Goal: Task Accomplishment & Management: Complete application form

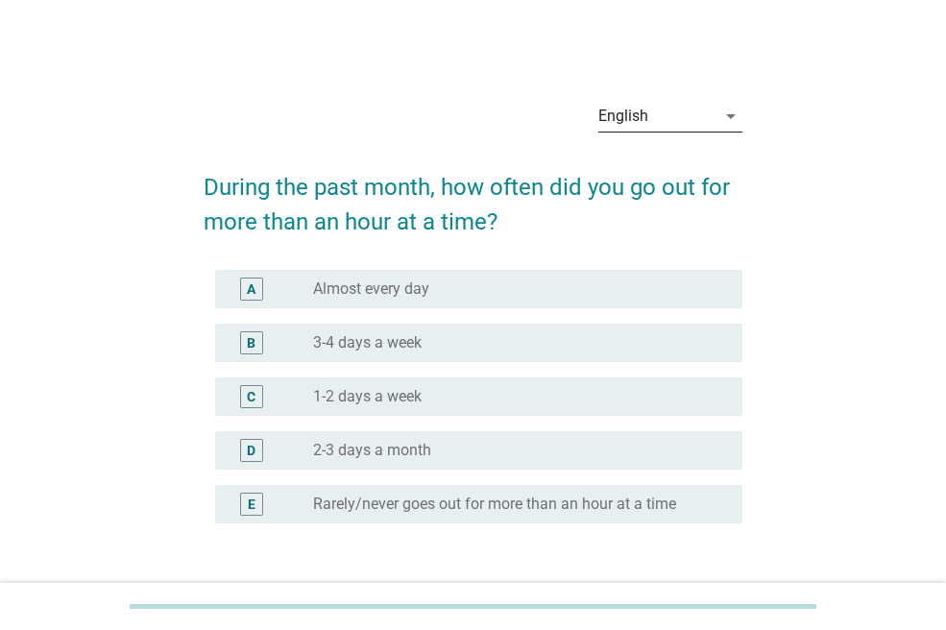
click at [641, 128] on div "English" at bounding box center [656, 116] width 117 height 31
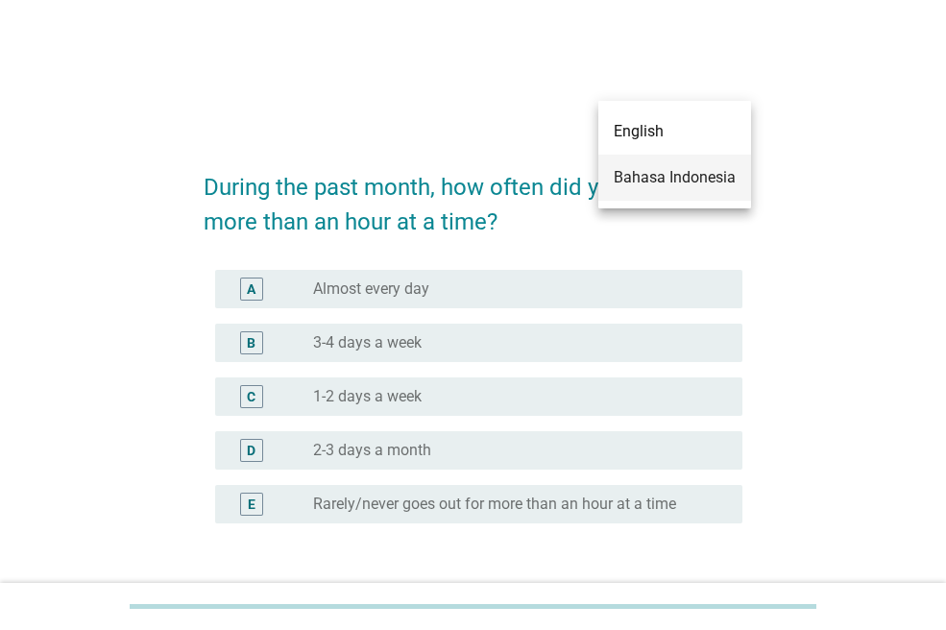
click at [637, 175] on div "Bahasa Indonesia" at bounding box center [674, 177] width 122 height 23
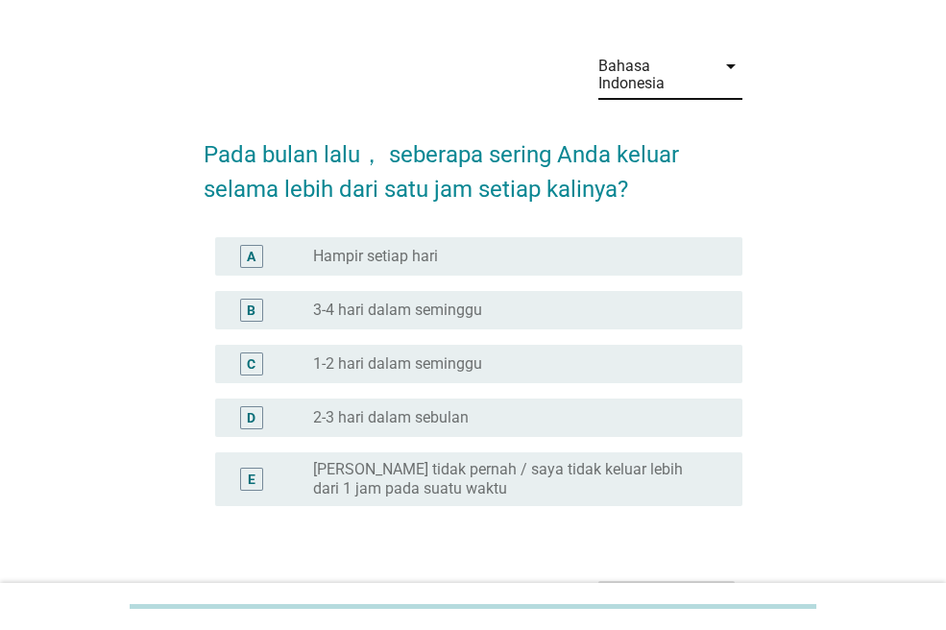
scroll to position [96, 0]
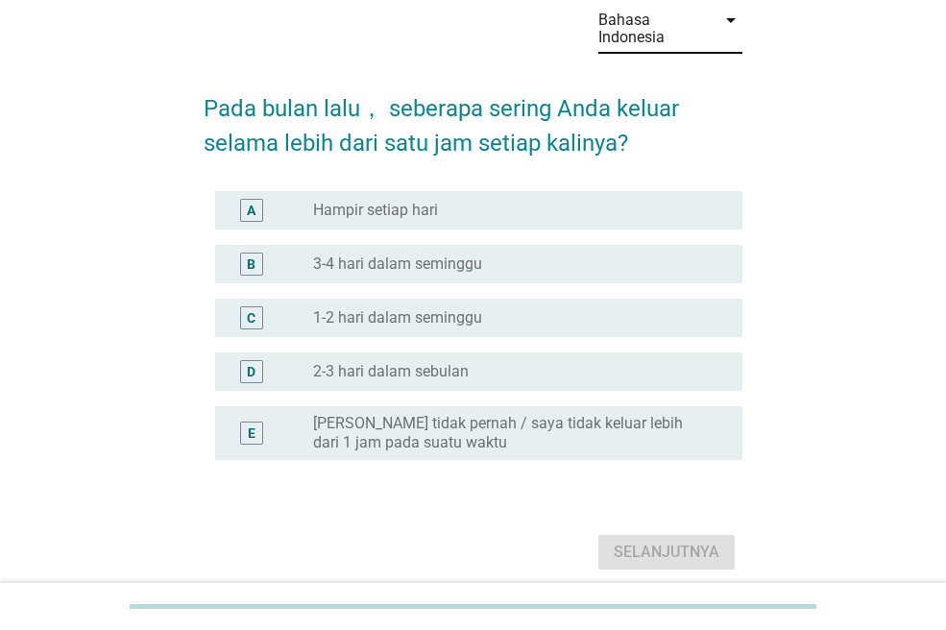
click at [514, 258] on div "radio_button_unchecked 3-4 hari dalam seminggu" at bounding box center [512, 263] width 398 height 19
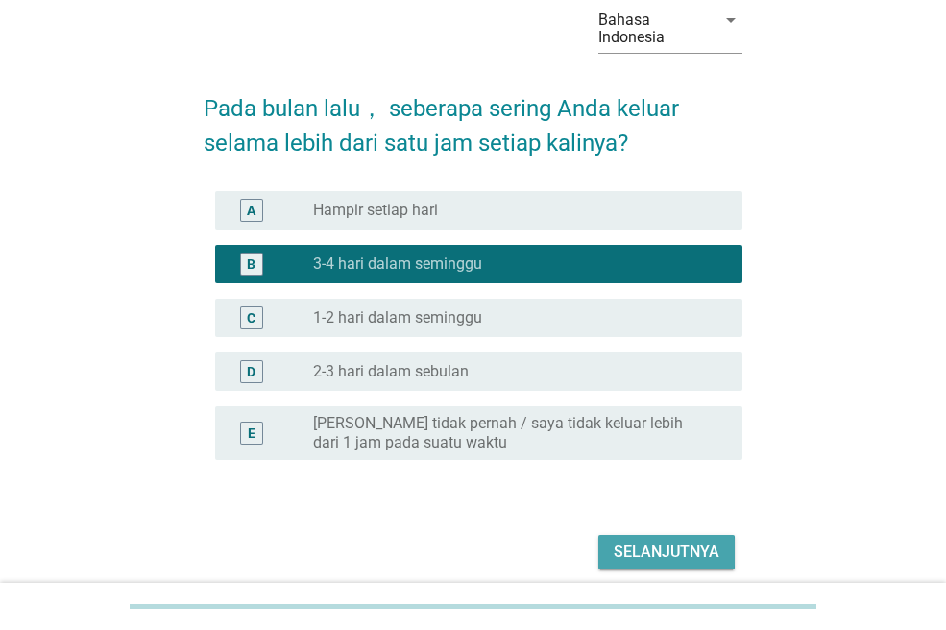
click at [659, 538] on button "Selanjutnya" at bounding box center [666, 552] width 136 height 35
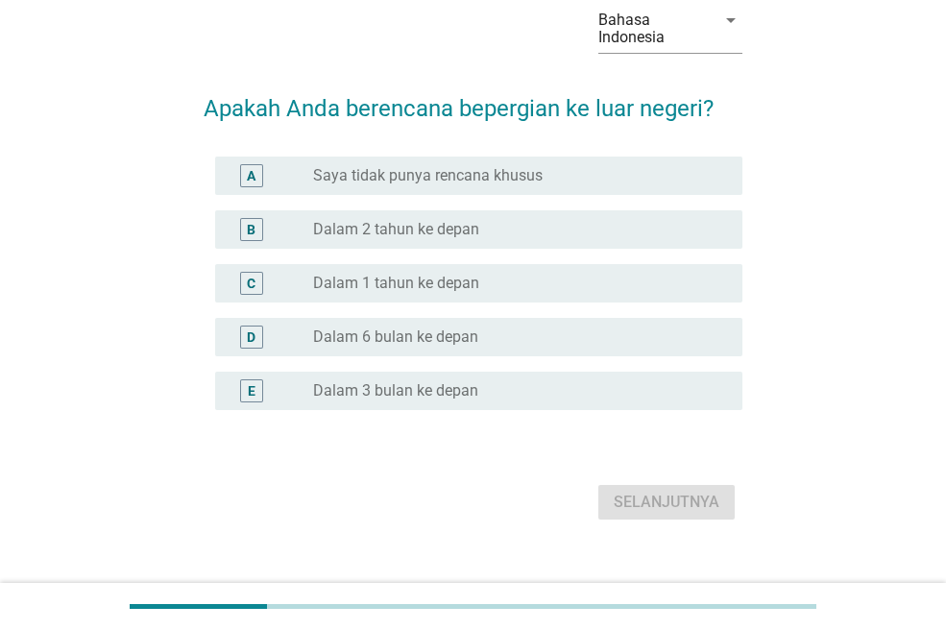
scroll to position [0, 0]
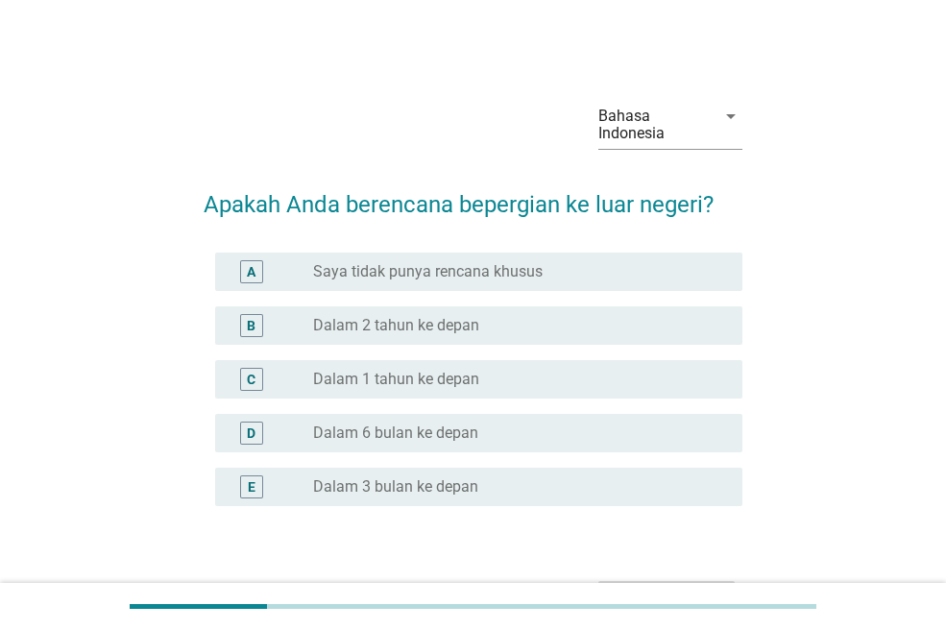
click at [501, 327] on div "radio_button_unchecked Dalam 2 tahun ke depan" at bounding box center [512, 325] width 398 height 19
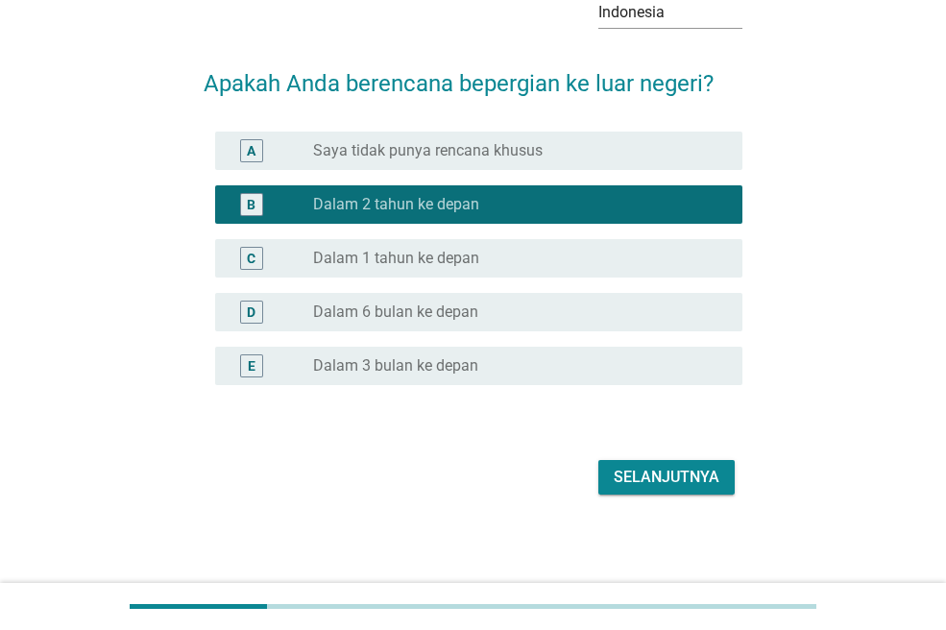
scroll to position [123, 0]
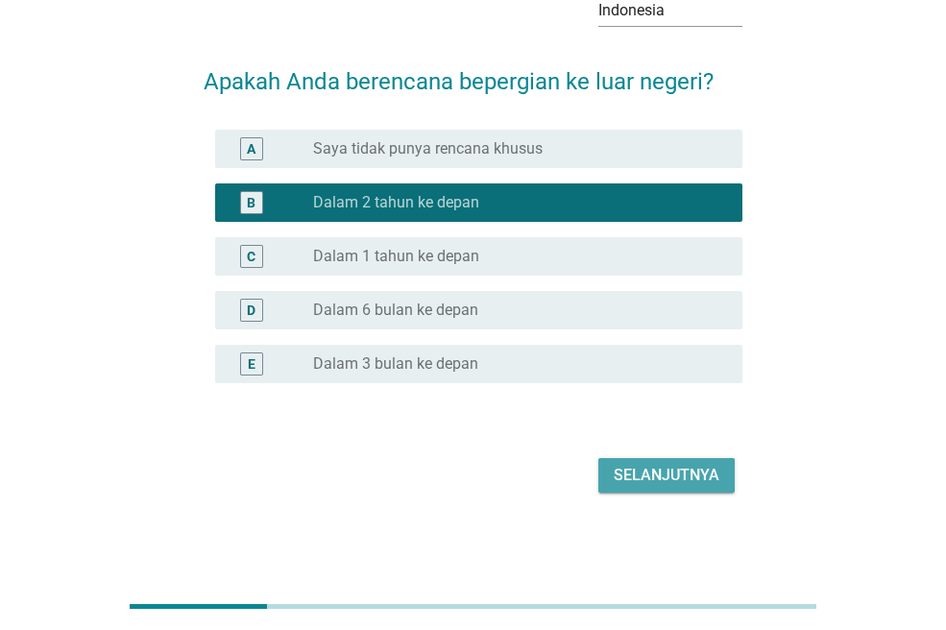
click at [653, 471] on div "Selanjutnya" at bounding box center [666, 475] width 106 height 23
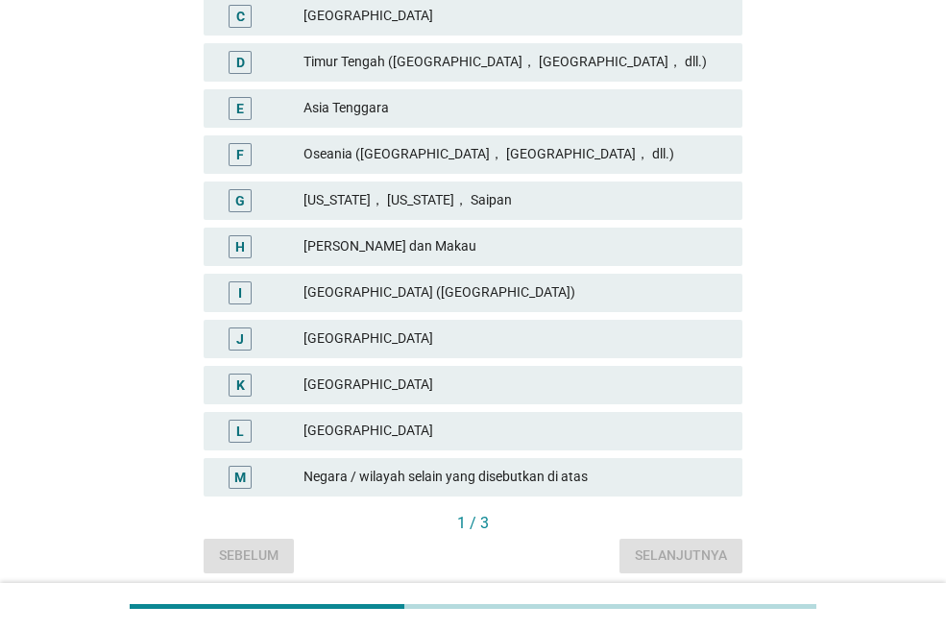
scroll to position [480, 0]
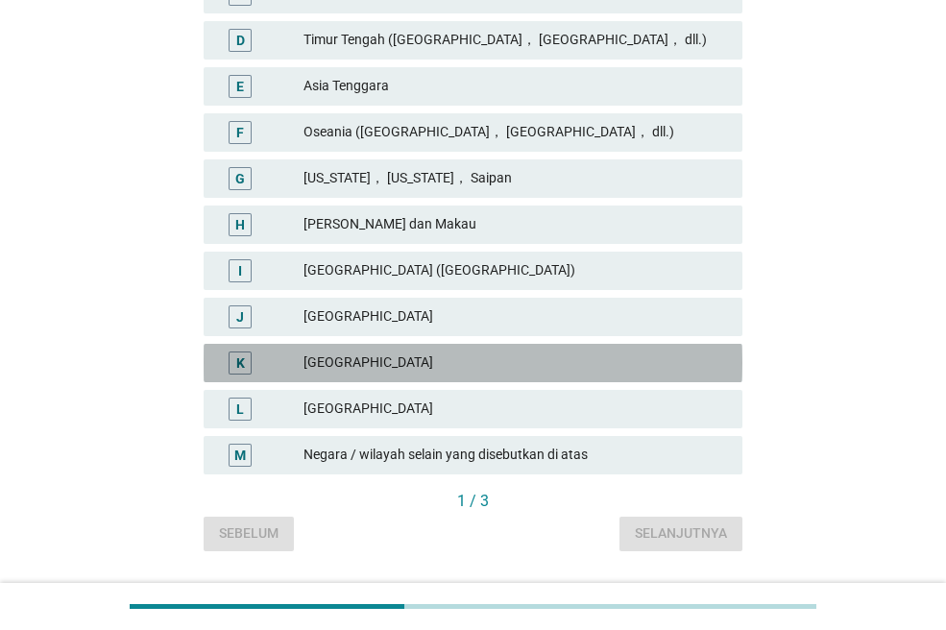
click at [421, 361] on div "[GEOGRAPHIC_DATA]" at bounding box center [514, 362] width 423 height 23
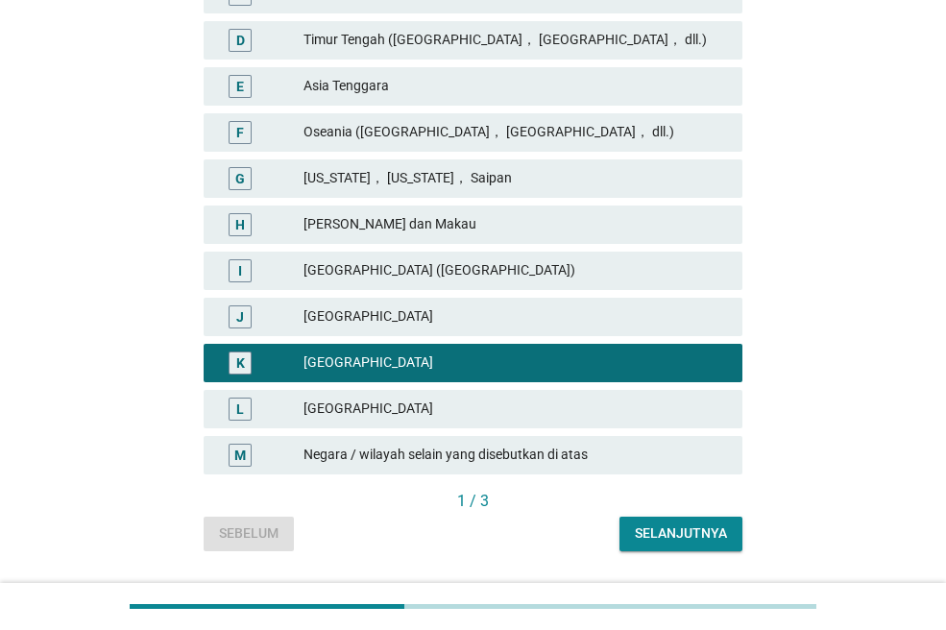
click at [653, 528] on div "Selanjutnya" at bounding box center [681, 533] width 92 height 20
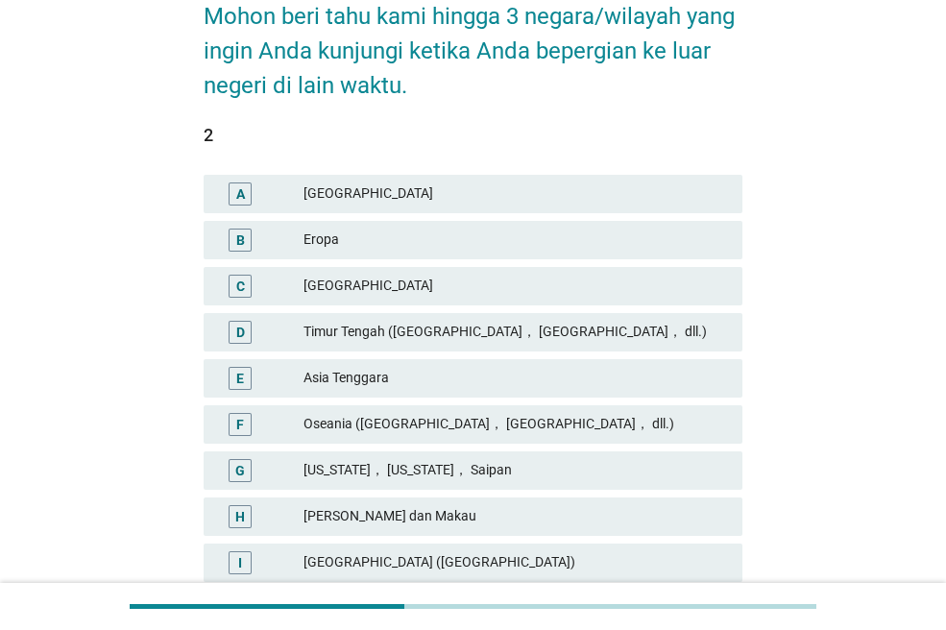
scroll to position [192, 0]
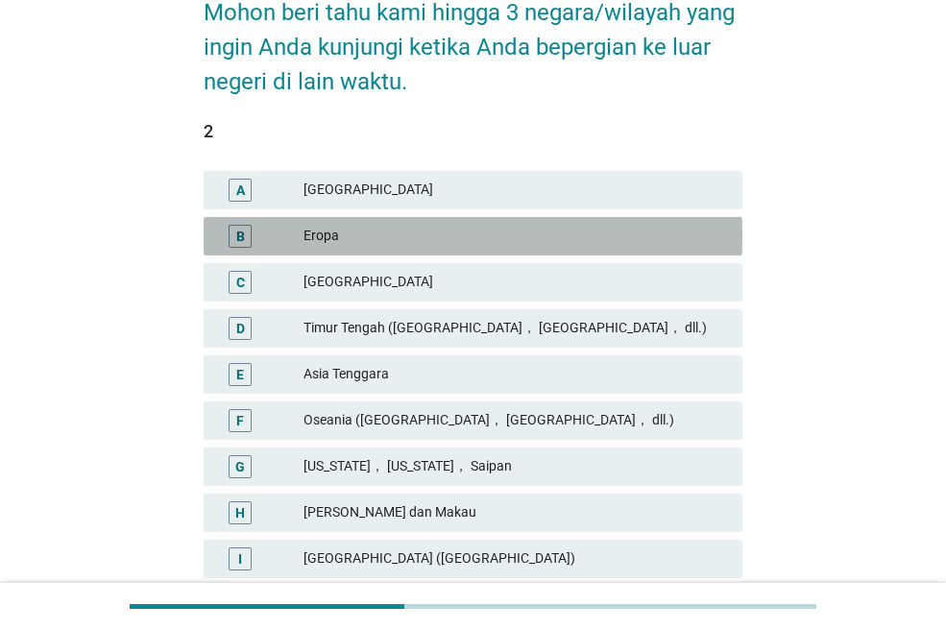
click at [476, 227] on div "Eropa" at bounding box center [514, 236] width 423 height 23
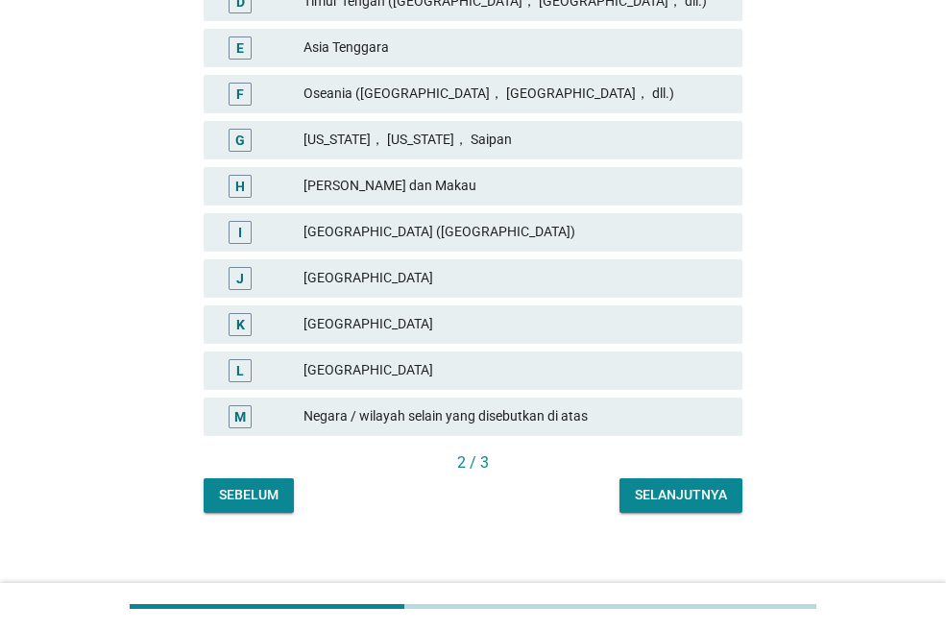
scroll to position [533, 0]
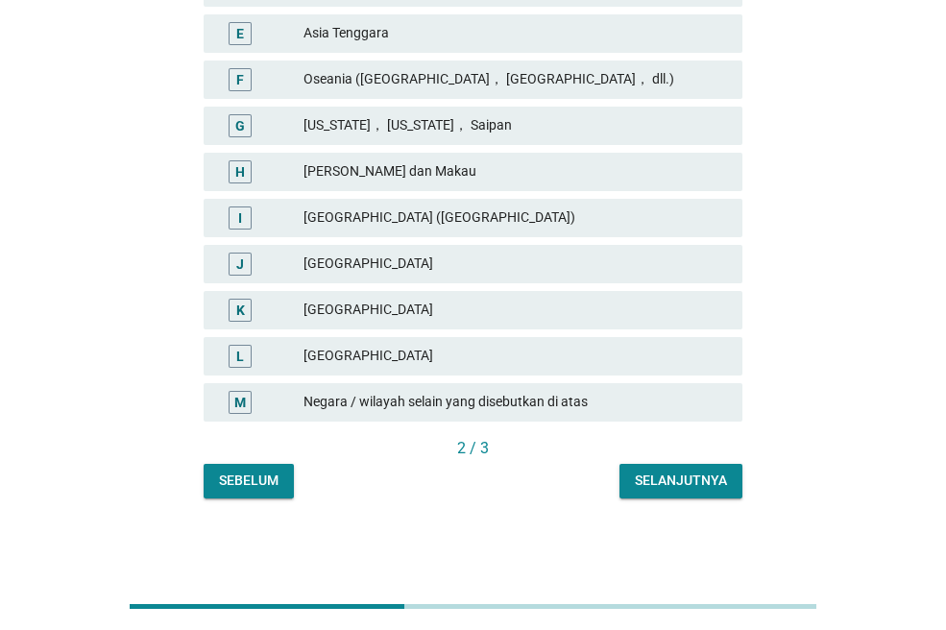
click at [651, 476] on div "Selanjutnya" at bounding box center [681, 480] width 92 height 20
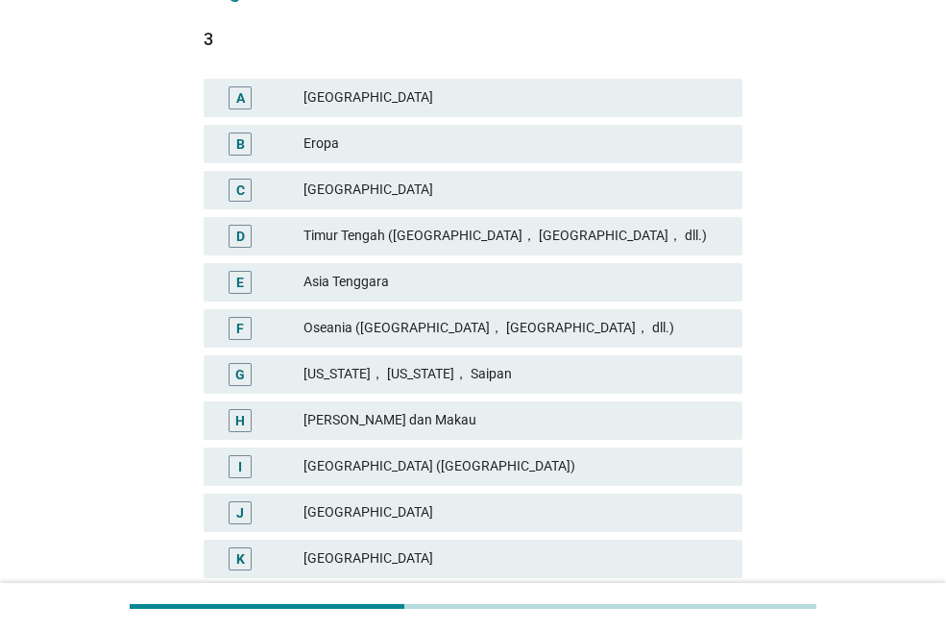
scroll to position [288, 0]
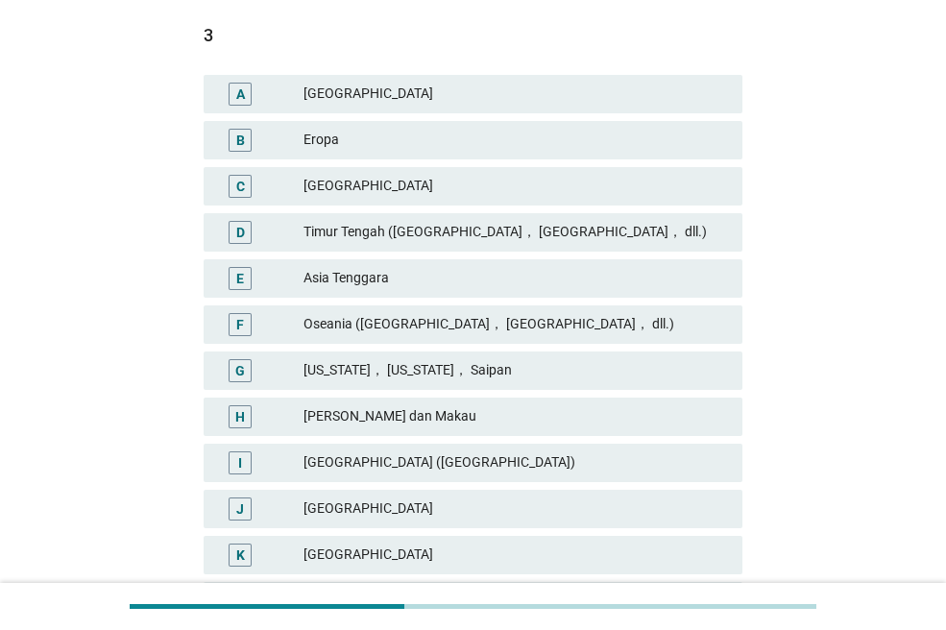
click at [488, 336] on div "F Oseania ([GEOGRAPHIC_DATA]， [GEOGRAPHIC_DATA]， dll.)" at bounding box center [473, 324] width 539 height 38
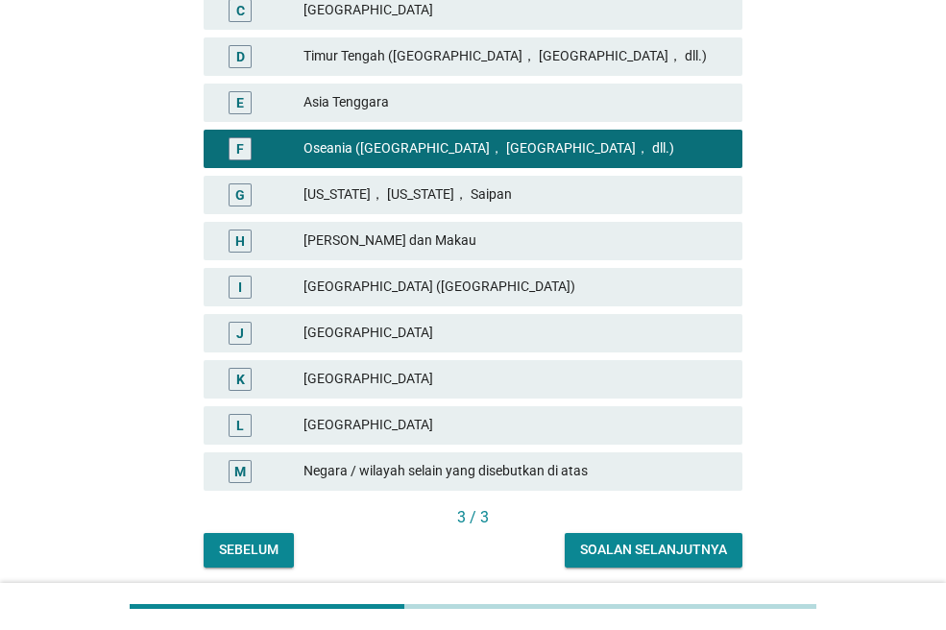
scroll to position [480, 0]
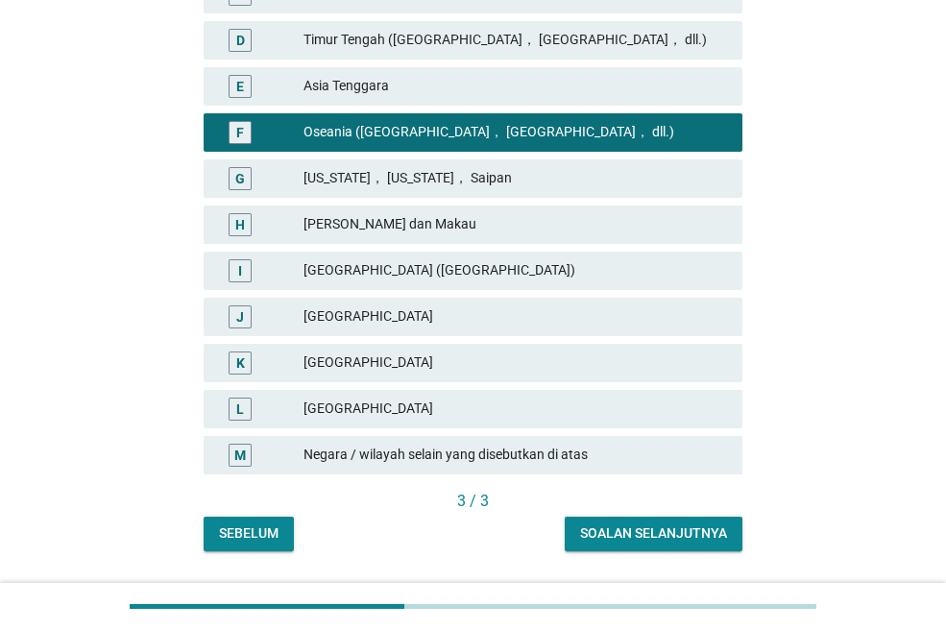
click at [629, 522] on button "Soalan selanjutnya" at bounding box center [653, 533] width 178 height 35
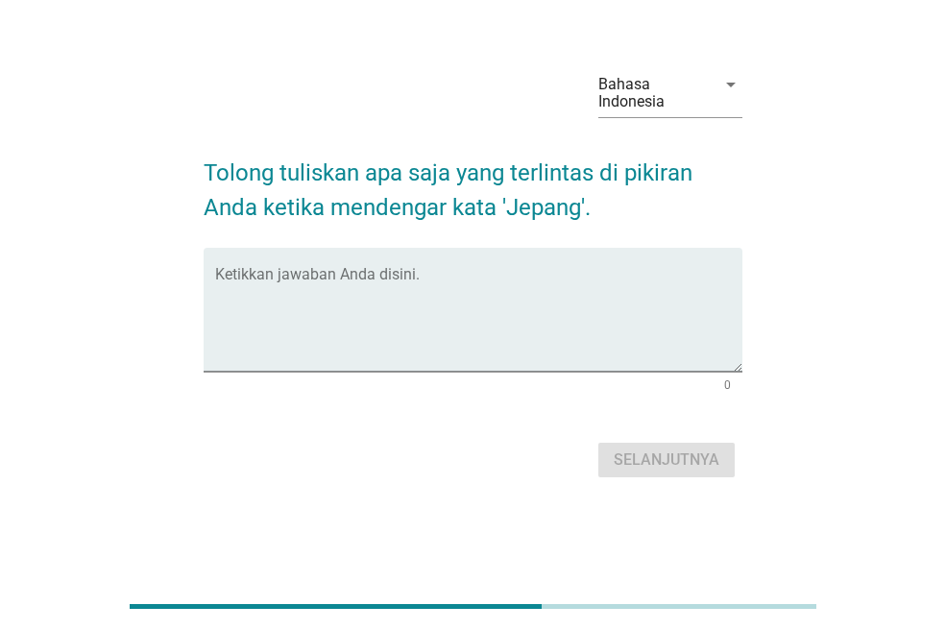
scroll to position [0, 0]
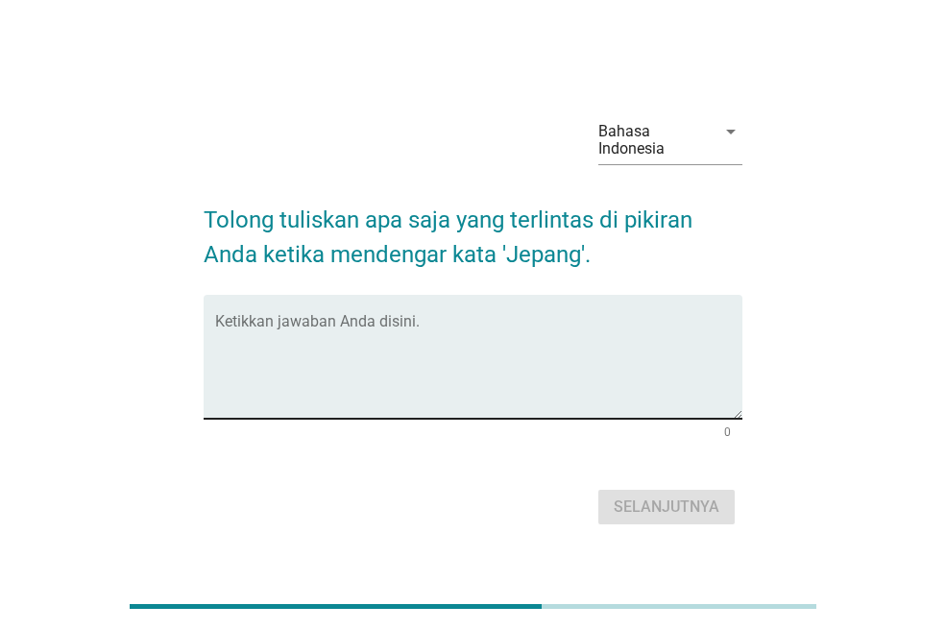
click at [586, 378] on textarea "Ketikkan jawaban Anda disini." at bounding box center [478, 368] width 527 height 101
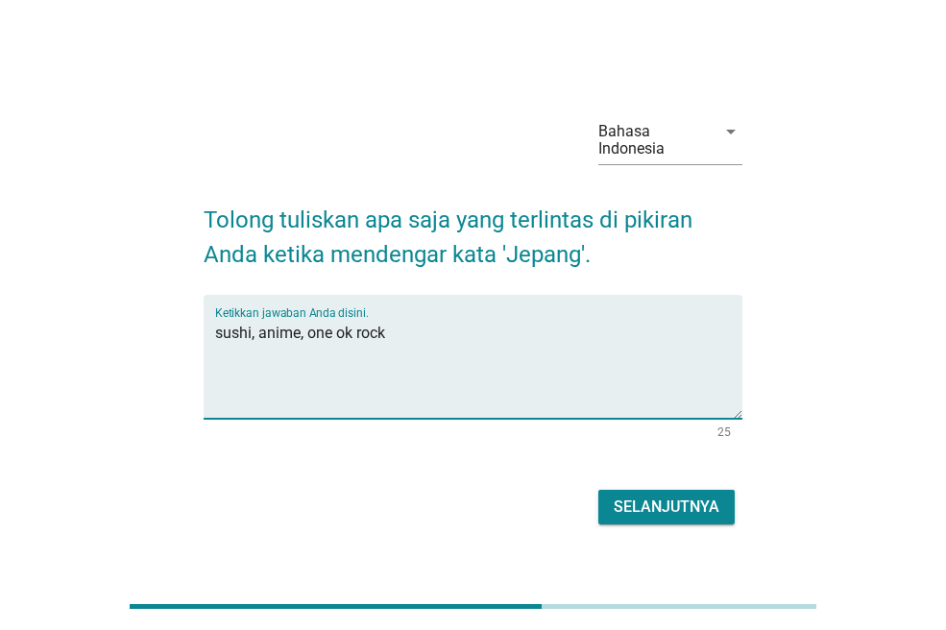
type textarea "sushi, anime, one ok rock"
click at [668, 497] on div "Selanjutnya" at bounding box center [666, 506] width 106 height 23
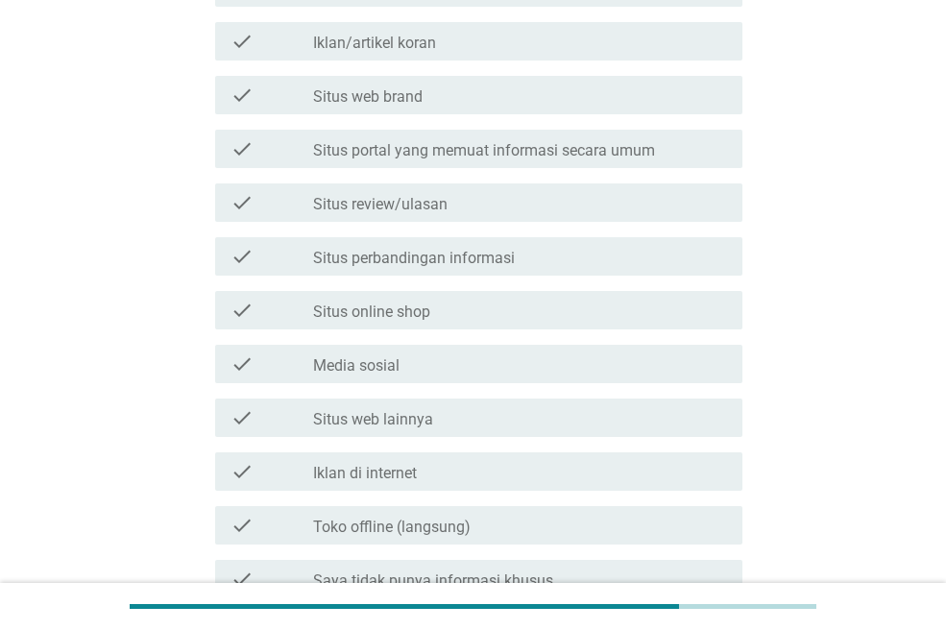
scroll to position [638, 0]
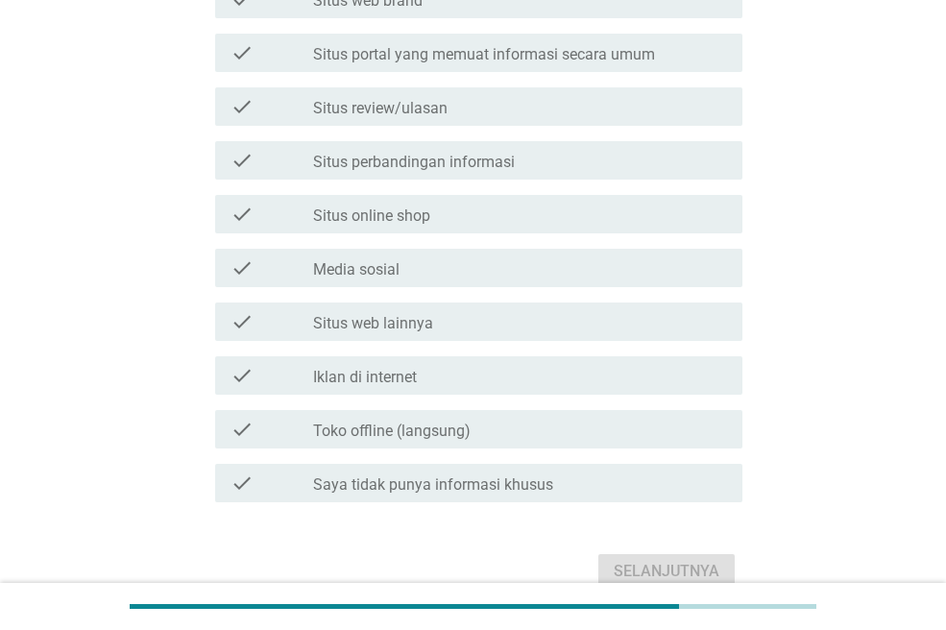
click at [397, 377] on label "Iklan di internet" at bounding box center [365, 377] width 104 height 19
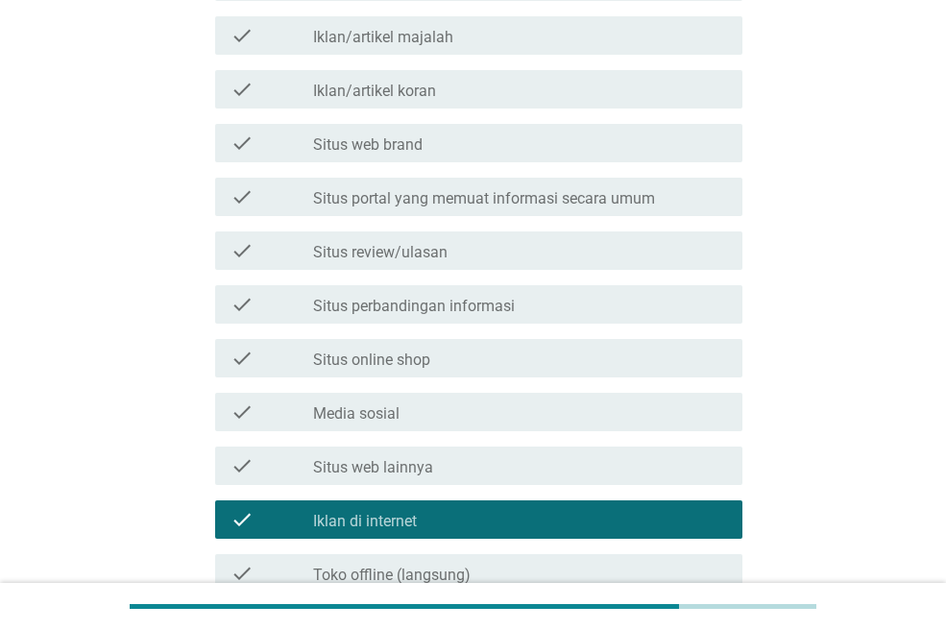
scroll to position [446, 0]
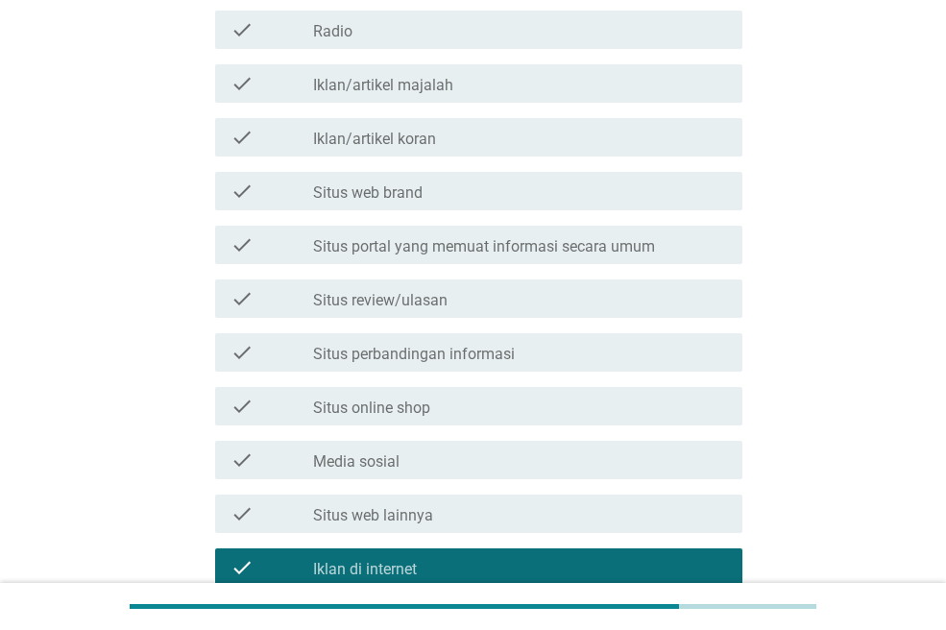
click at [431, 552] on div "check check_box Iklan di internet" at bounding box center [478, 567] width 527 height 38
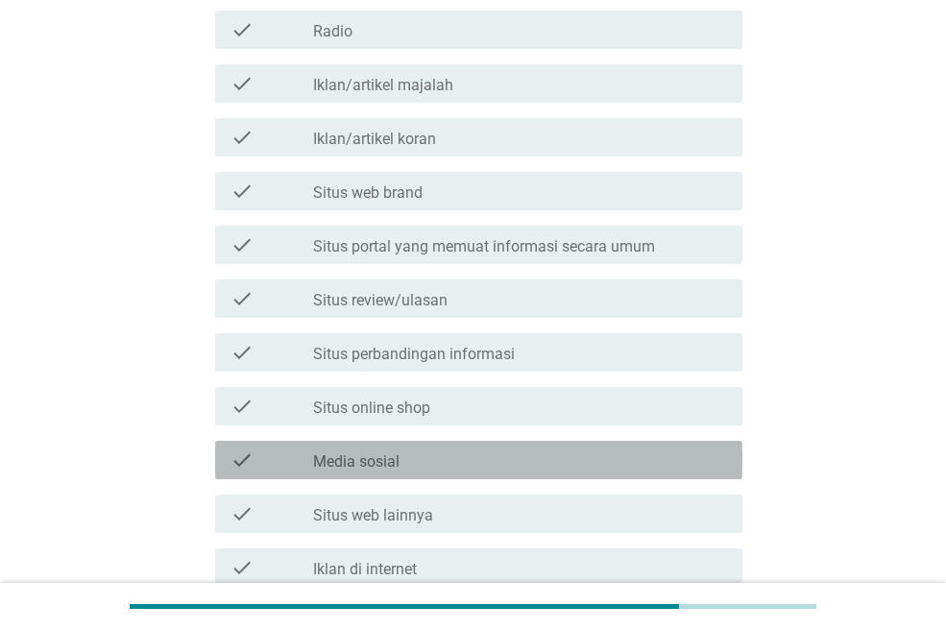
click at [417, 450] on div "check_box_outline_blank Media sosial" at bounding box center [520, 459] width 414 height 23
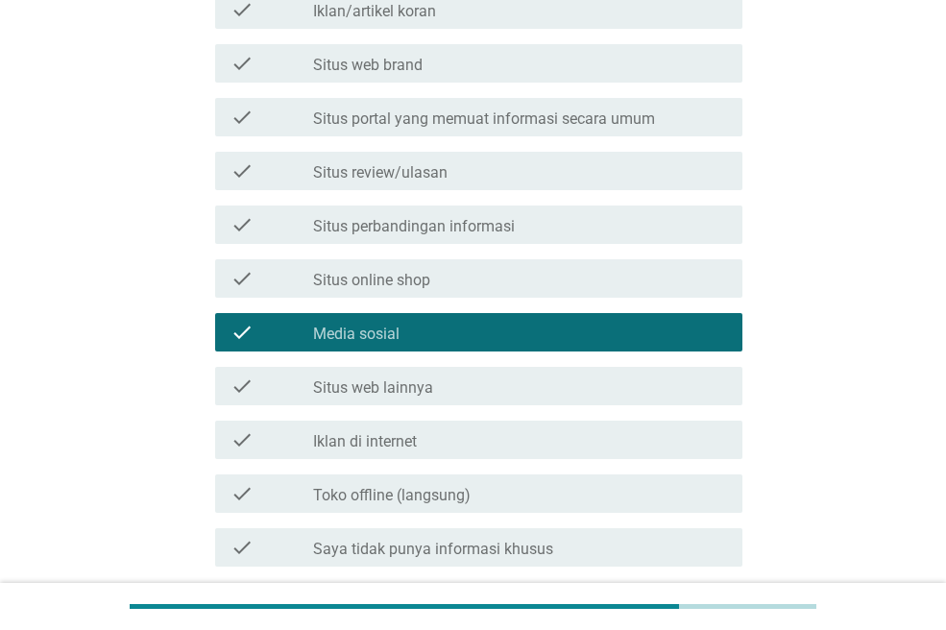
scroll to position [734, 0]
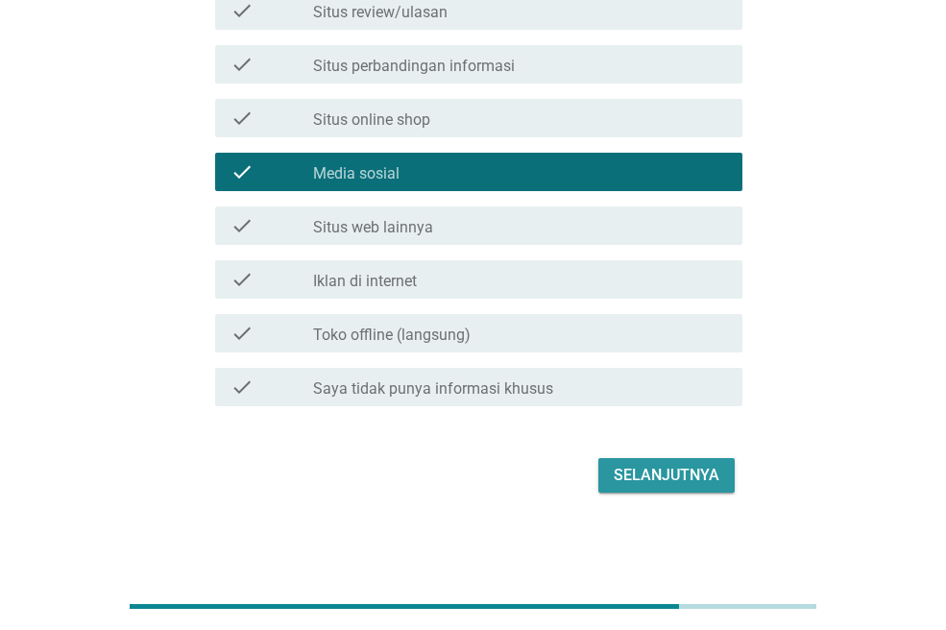
click at [650, 471] on div "Selanjutnya" at bounding box center [666, 475] width 106 height 23
